Goal: Task Accomplishment & Management: Manage account settings

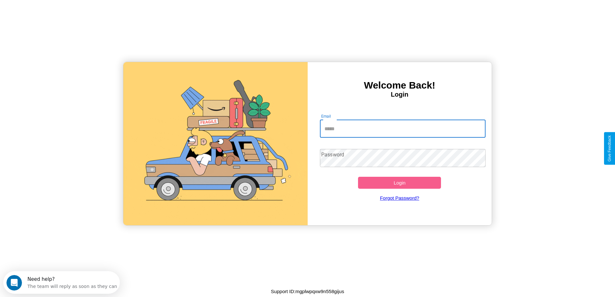
click at [403, 129] on input "Email" at bounding box center [403, 129] width 166 height 18
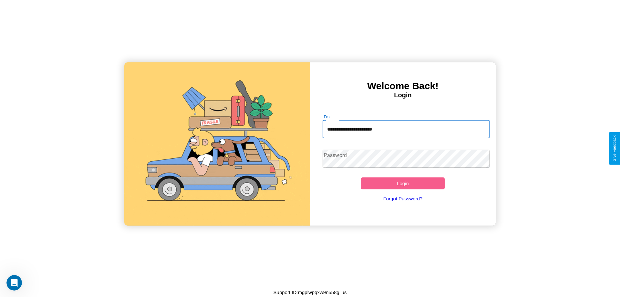
type input "**********"
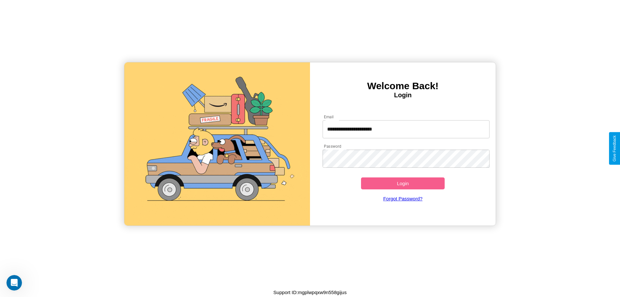
click at [403, 183] on button "Login" at bounding box center [403, 183] width 84 height 12
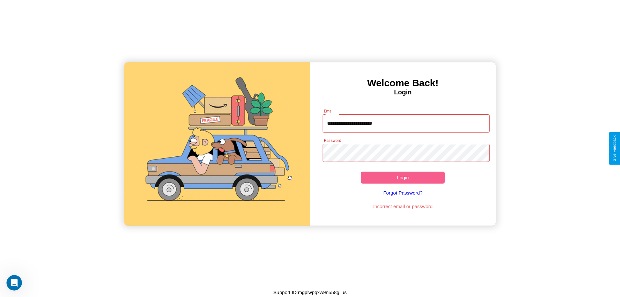
click at [403, 177] on button "Login" at bounding box center [403, 178] width 84 height 12
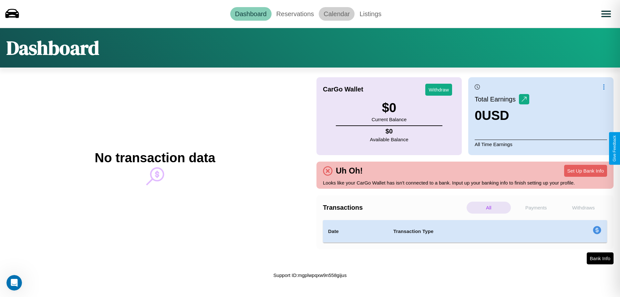
click at [337, 14] on link "Calendar" at bounding box center [337, 14] width 36 height 14
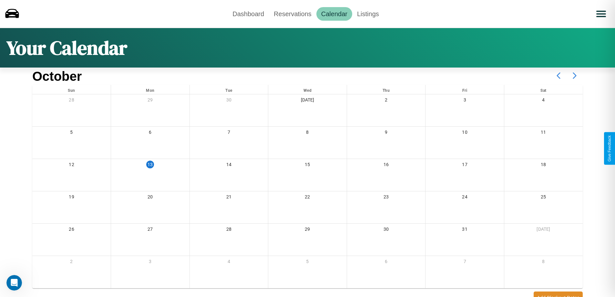
click at [575, 76] on icon at bounding box center [575, 76] width 16 height 16
click at [293, 14] on link "Reservations" at bounding box center [292, 14] width 47 height 14
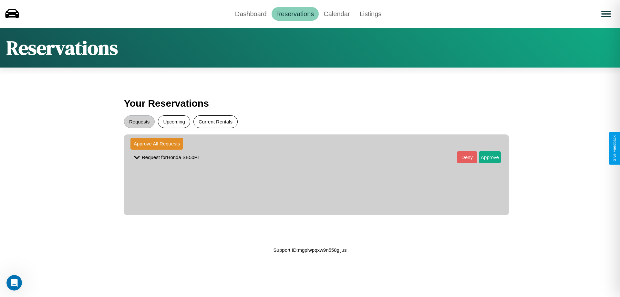
click at [215, 121] on button "Current Rentals" at bounding box center [215, 121] width 44 height 13
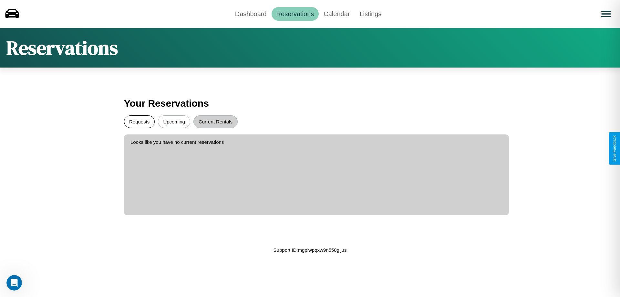
click at [139, 121] on button "Requests" at bounding box center [139, 121] width 31 height 13
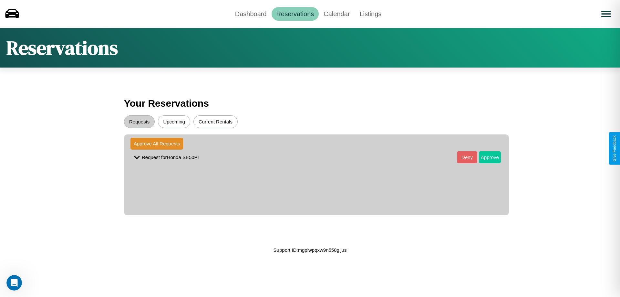
click at [485, 157] on button "Approve" at bounding box center [490, 157] width 22 height 12
